Goal: Task Accomplishment & Management: Manage account settings

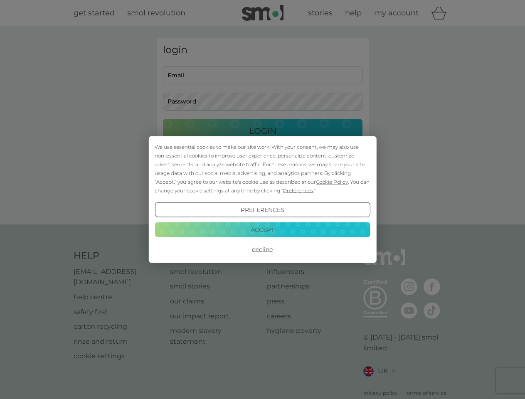
click at [332, 182] on span "Cookie Policy" at bounding box center [332, 182] width 32 height 6
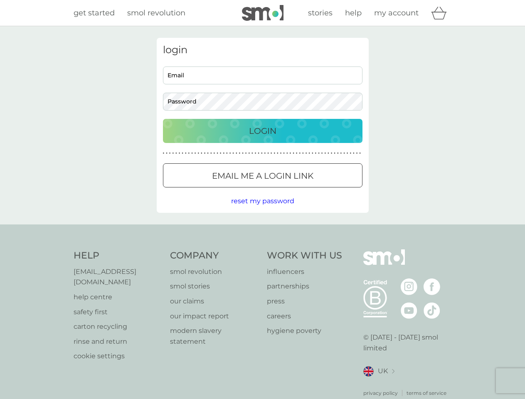
click at [297, 190] on div "login Email Password Login ● ● ● ● ● ● ● ● ● ● ● ● ● ● ● ● ● ● ● ● ● ● ● ● ● ● …" at bounding box center [263, 125] width 212 height 175
click at [262, 210] on div "login Email Password Login ● ● ● ● ● ● ● ● ● ● ● ● ● ● ● ● ● ● ● ● ● ● ● ● ● ● …" at bounding box center [263, 125] width 212 height 175
click at [262, 249] on div "Help [EMAIL_ADDRESS][DOMAIN_NAME] help centre safety first carton recycling rin…" at bounding box center [263, 322] width 378 height 147
click at [262, 229] on div "Help [EMAIL_ADDRESS][DOMAIN_NAME] help centre safety first carton recycling rin…" at bounding box center [262, 322] width 525 height 197
